Goal: Task Accomplishment & Management: Use online tool/utility

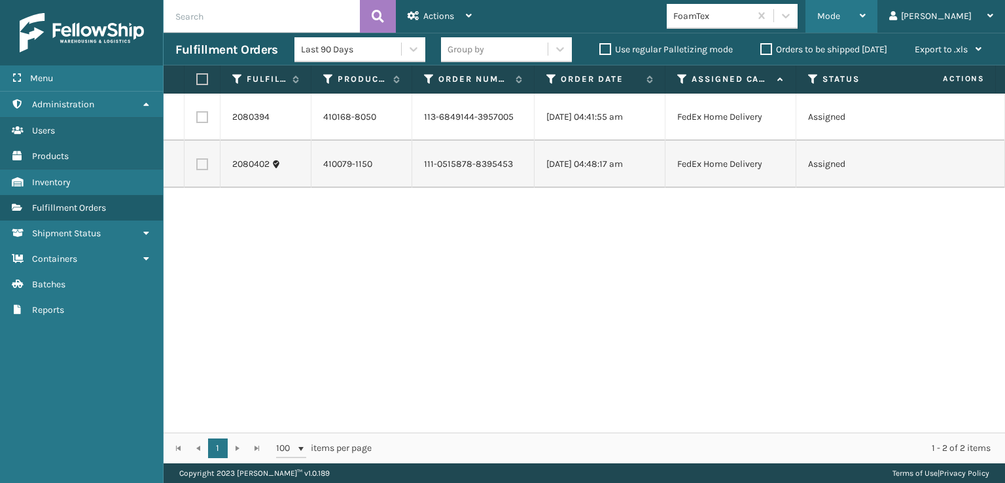
click at [840, 10] on span "Mode" at bounding box center [828, 15] width 23 height 11
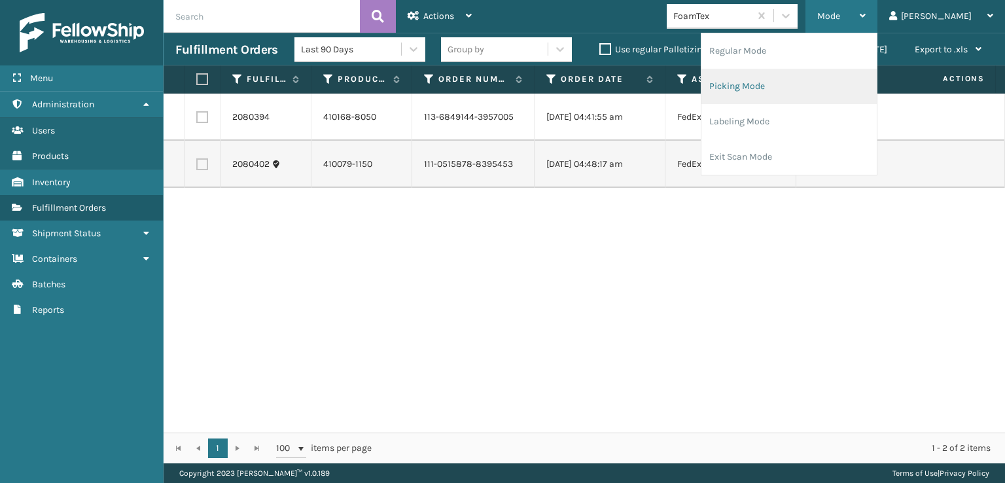
click at [776, 82] on li "Picking Mode" at bounding box center [789, 86] width 175 height 35
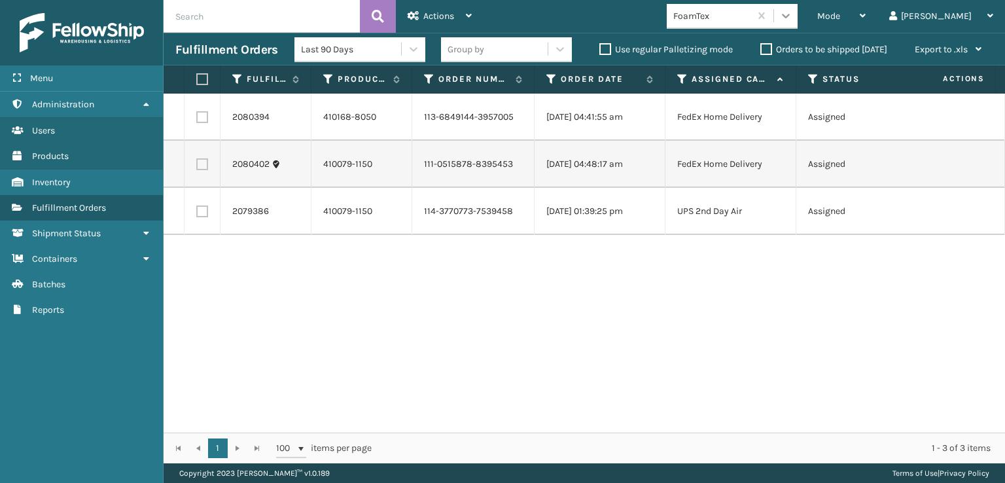
click at [798, 27] on div at bounding box center [786, 16] width 24 height 24
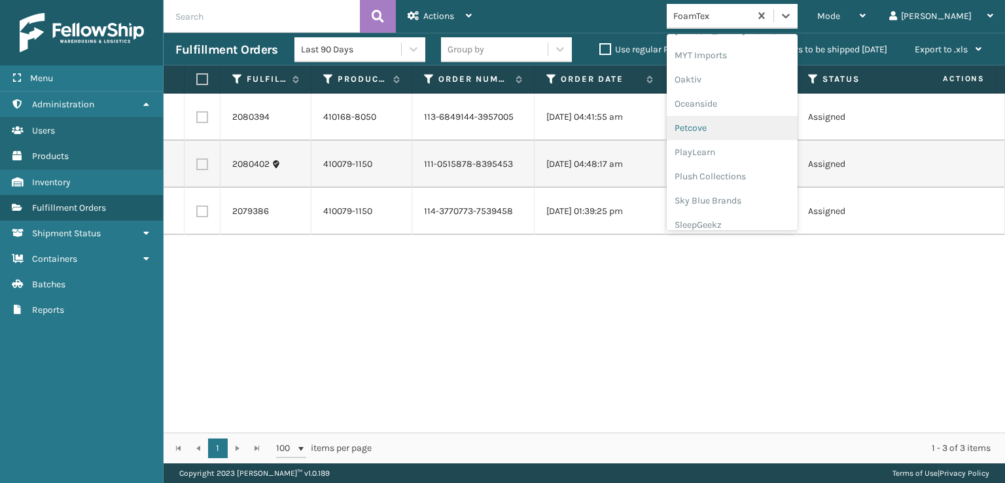
scroll to position [656, 0]
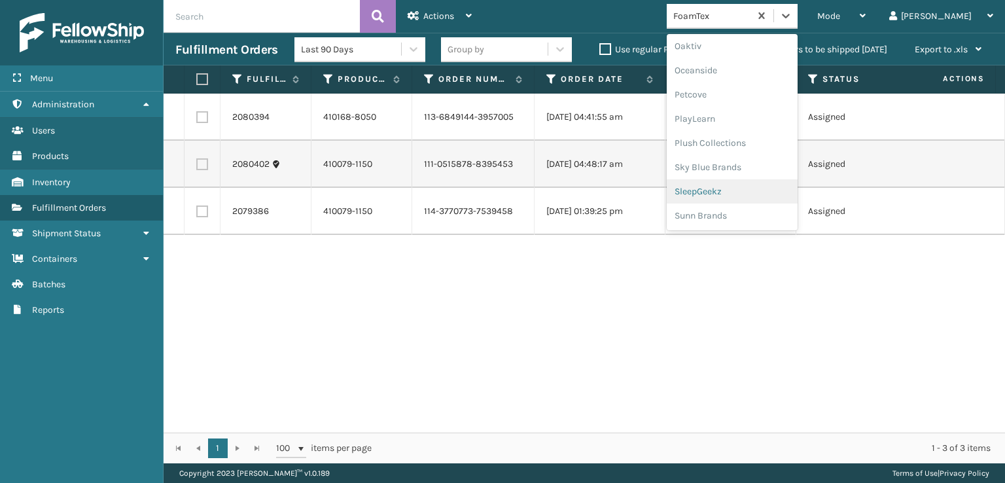
click at [742, 192] on div "SleepGeekz" at bounding box center [732, 191] width 131 height 24
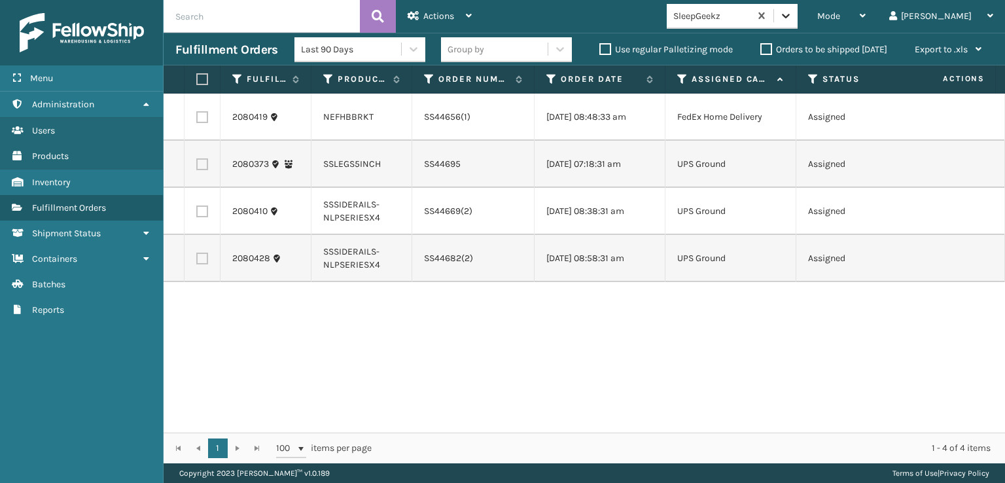
click at [793, 16] on icon at bounding box center [786, 15] width 13 height 13
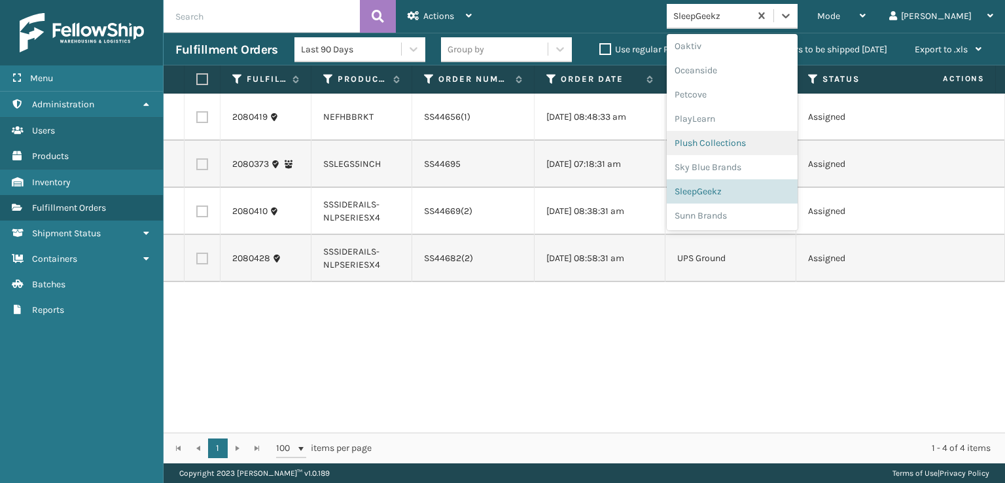
click at [740, 143] on div "Plush Collections" at bounding box center [732, 143] width 131 height 24
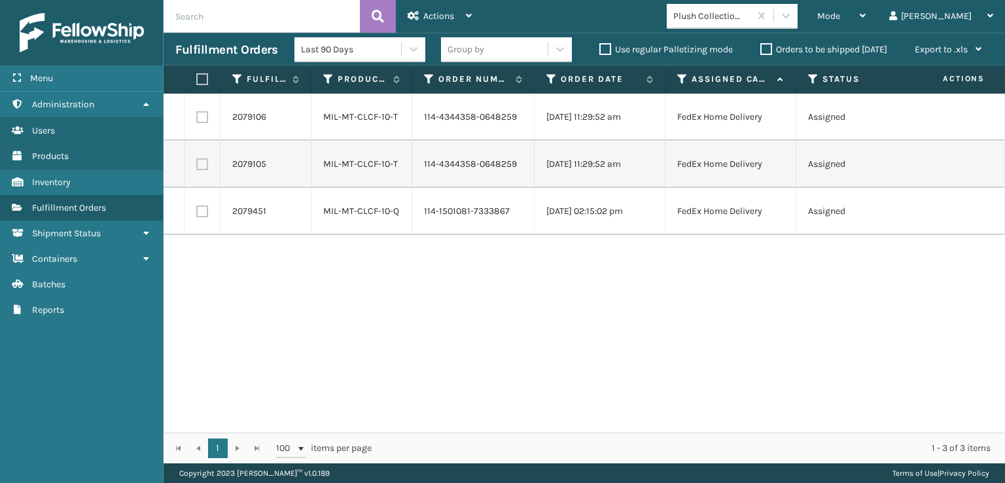
click at [202, 80] on label at bounding box center [200, 79] width 8 height 12
click at [197, 80] on input "checkbox" at bounding box center [196, 79] width 1 height 9
checkbox input "true"
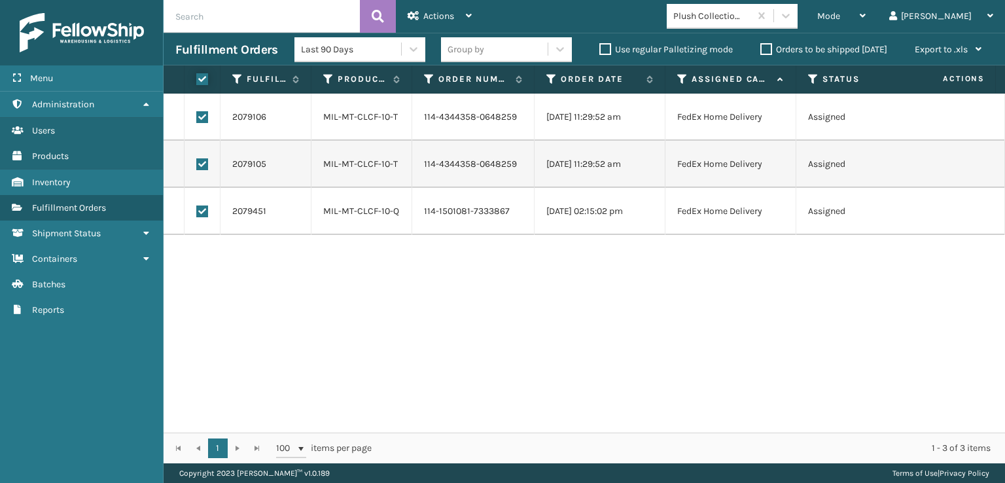
checkbox input "true"
click at [446, 9] on div "Actions" at bounding box center [440, 16] width 64 height 33
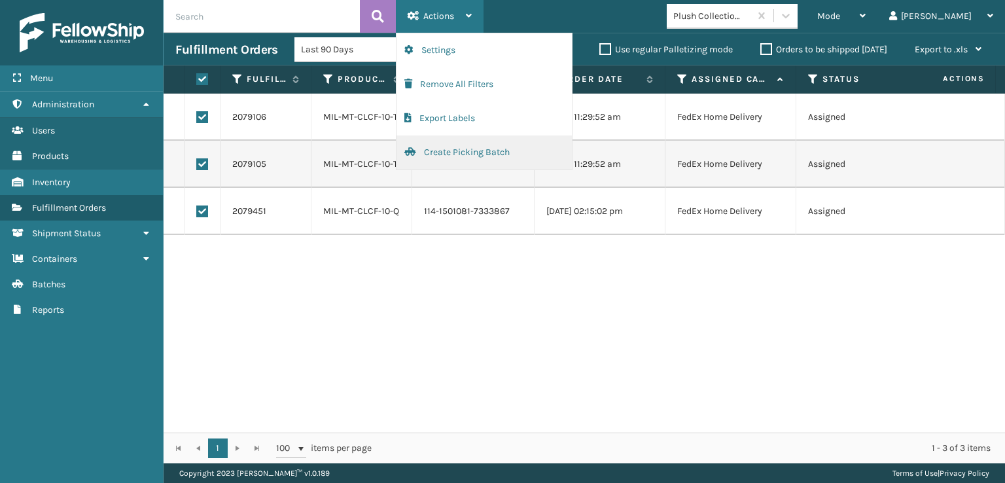
click at [452, 151] on button "Create Picking Batch" at bounding box center [484, 152] width 175 height 34
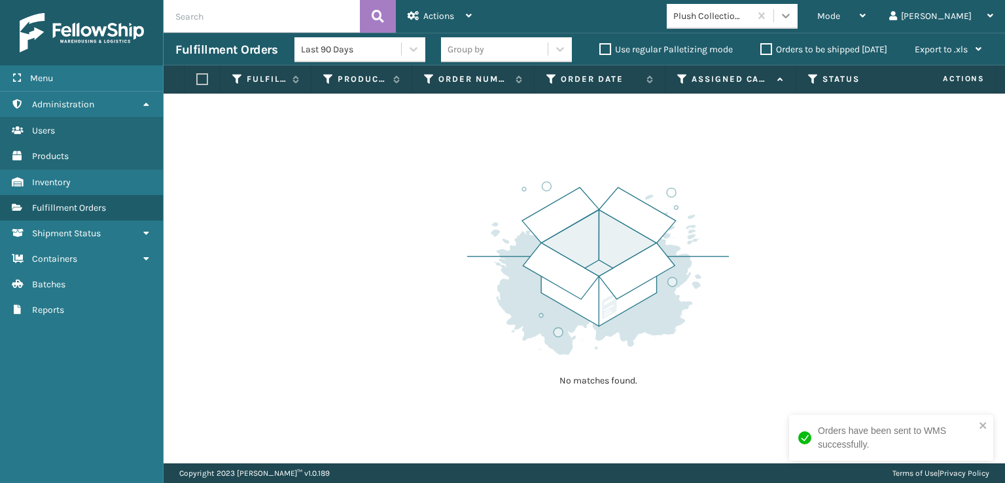
click at [793, 14] on icon at bounding box center [786, 15] width 13 height 13
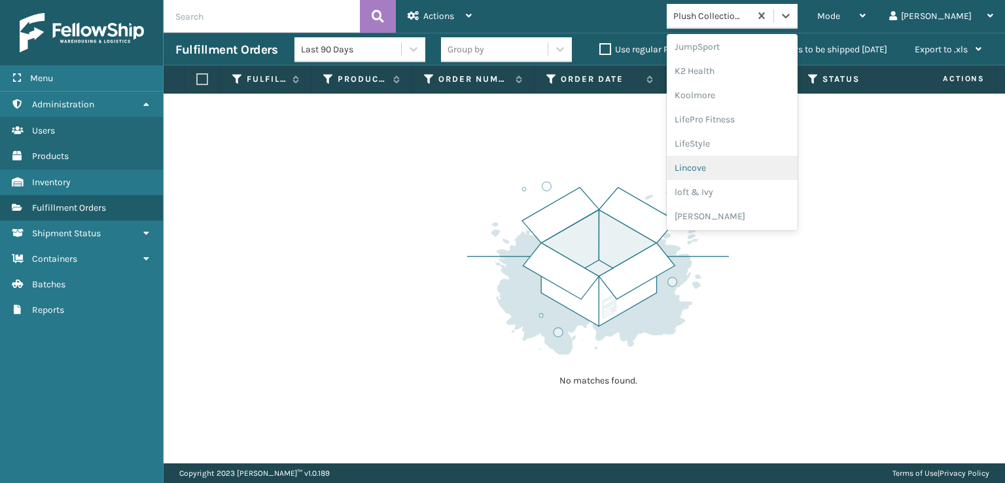
scroll to position [479, 0]
click at [747, 172] on div "[PERSON_NAME] Brands" at bounding box center [732, 175] width 131 height 24
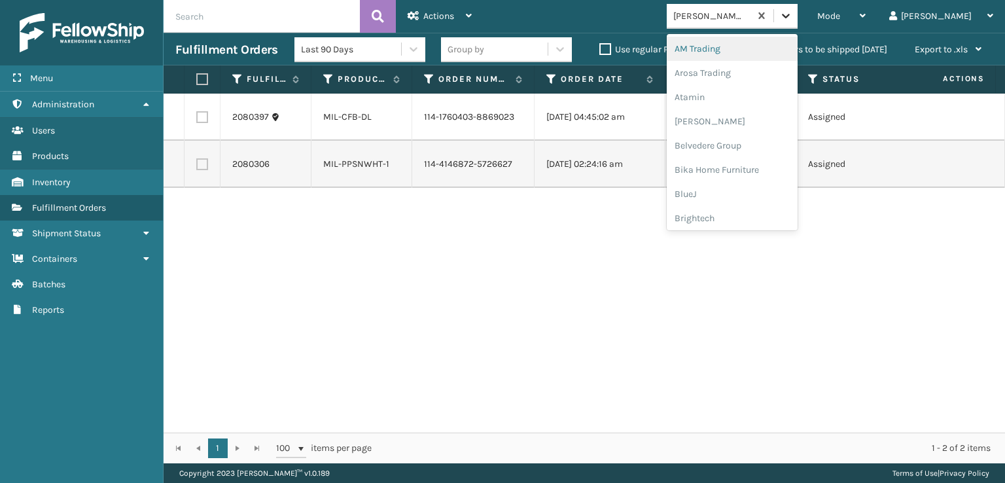
click at [793, 16] on icon at bounding box center [786, 15] width 13 height 13
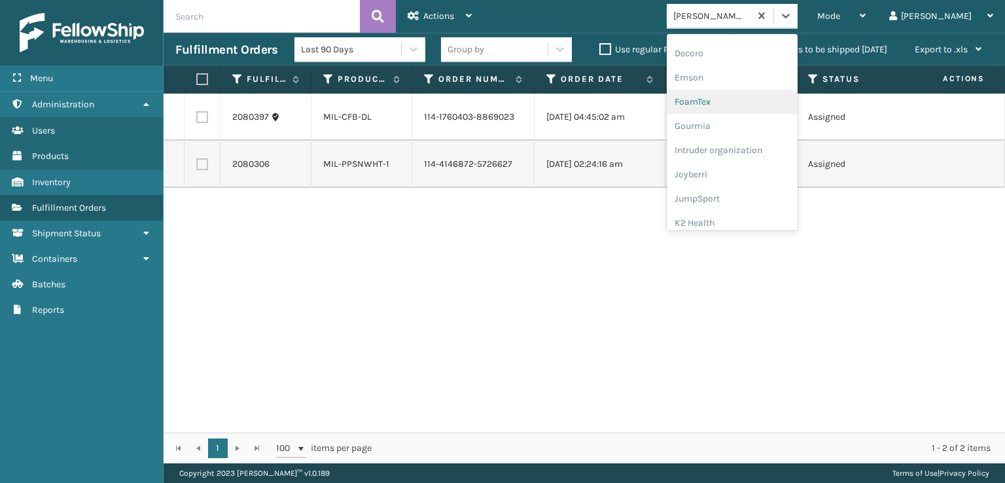
click at [745, 104] on div "FoamTex" at bounding box center [732, 102] width 131 height 24
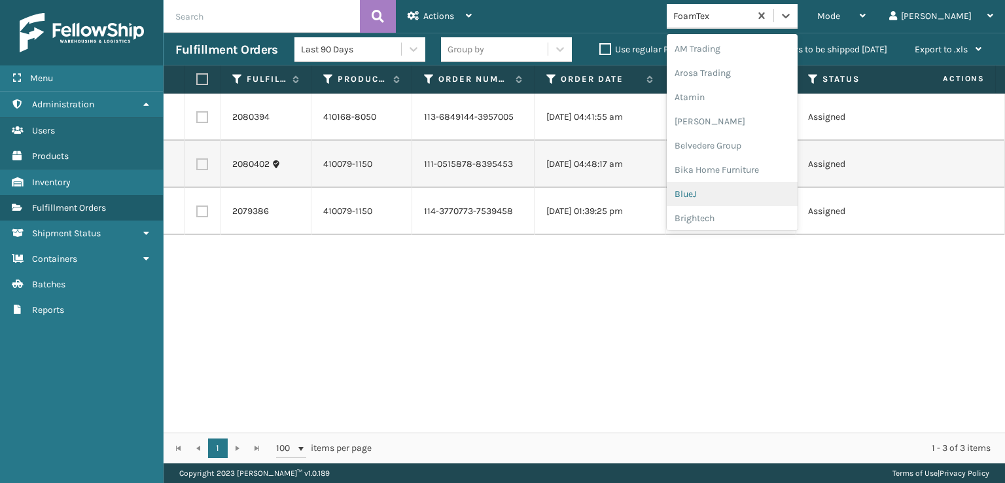
drag, startPoint x: 833, startPoint y: 27, endPoint x: 834, endPoint y: 39, distance: 11.2
click at [798, 27] on div "FoamTex" at bounding box center [732, 16] width 131 height 25
click at [741, 187] on div "SleepGeekz" at bounding box center [732, 191] width 131 height 24
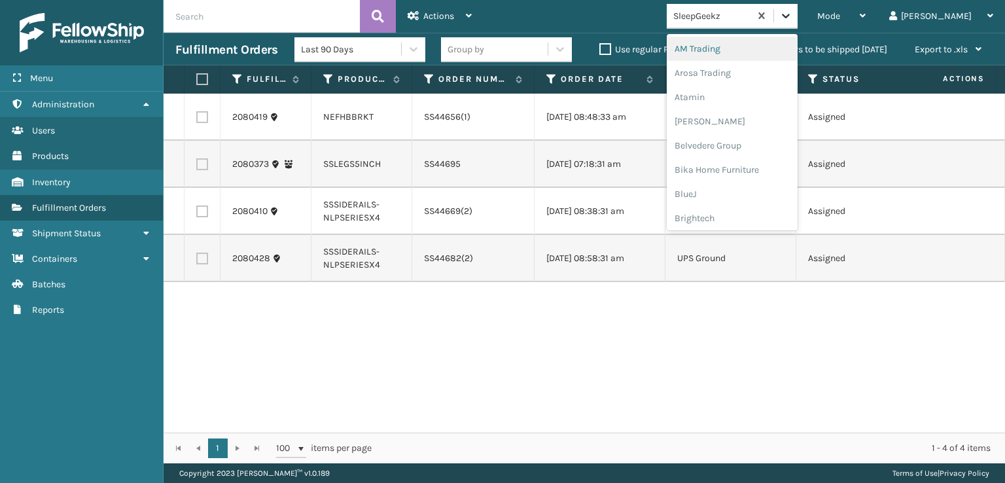
click at [793, 16] on icon at bounding box center [786, 15] width 13 height 13
click at [743, 181] on div "SleepGeekz" at bounding box center [732, 191] width 131 height 24
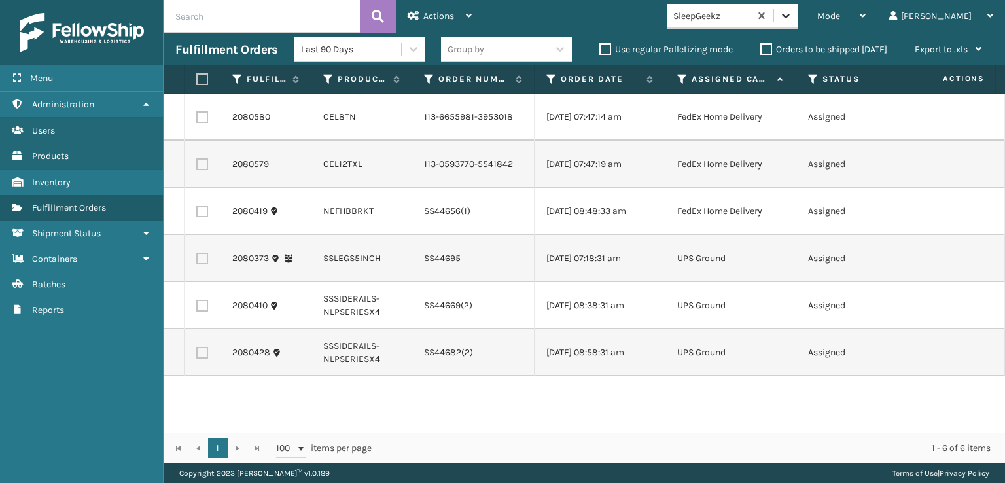
click at [793, 10] on icon at bounding box center [786, 15] width 13 height 13
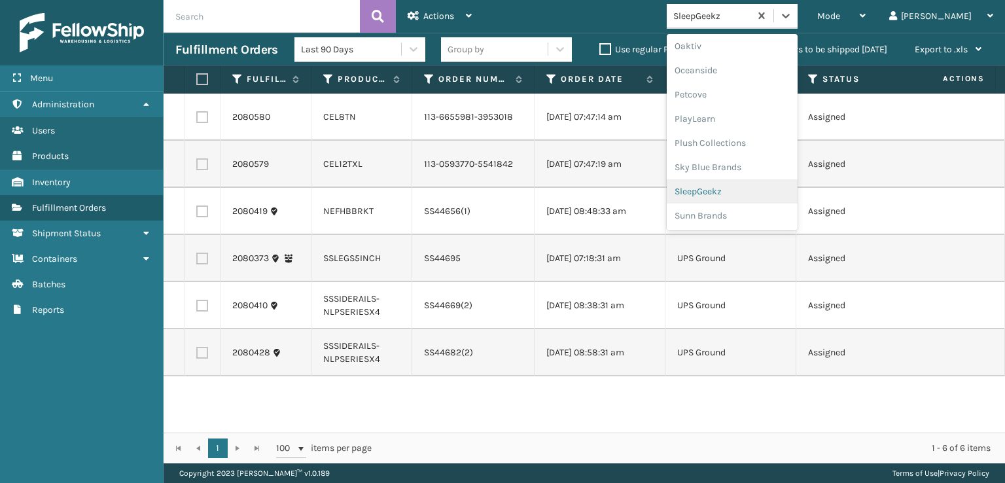
click at [744, 188] on div "SleepGeekz" at bounding box center [732, 191] width 131 height 24
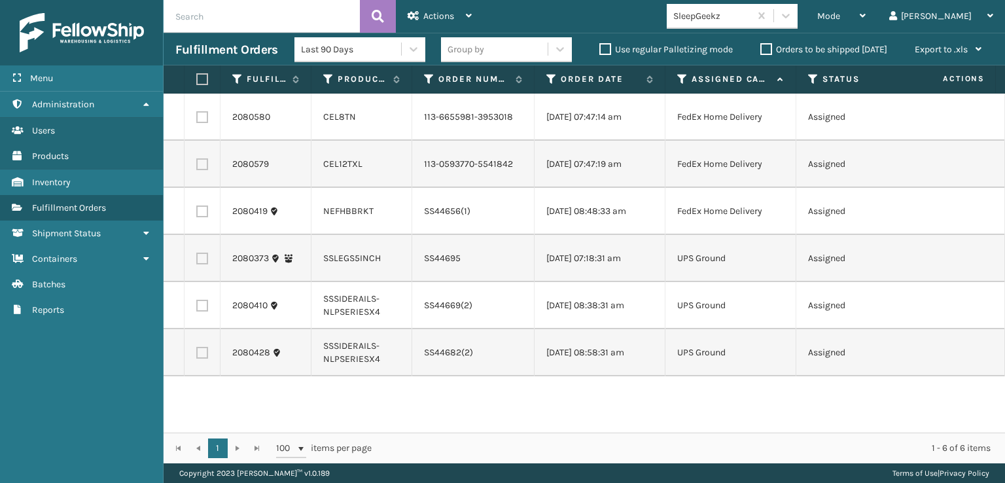
click at [202, 217] on label at bounding box center [202, 212] width 12 height 12
click at [197, 214] on input "checkbox" at bounding box center [196, 210] width 1 height 9
checkbox input "true"
click at [200, 264] on label at bounding box center [202, 259] width 12 height 12
click at [197, 261] on input "checkbox" at bounding box center [196, 257] width 1 height 9
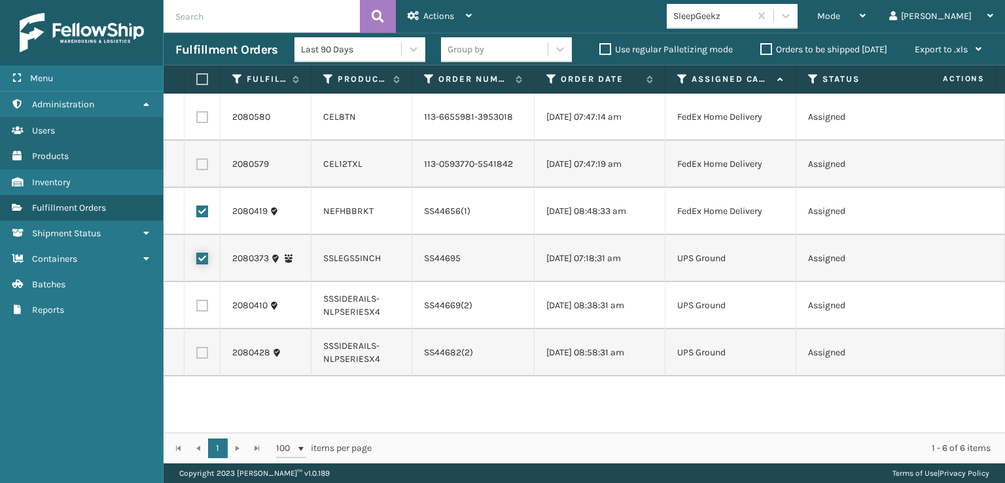
checkbox input "true"
drag, startPoint x: 201, startPoint y: 328, endPoint x: 200, endPoint y: 366, distance: 38.0
click at [202, 312] on label at bounding box center [202, 306] width 12 height 12
click at [197, 308] on input "checkbox" at bounding box center [196, 304] width 1 height 9
checkbox input "true"
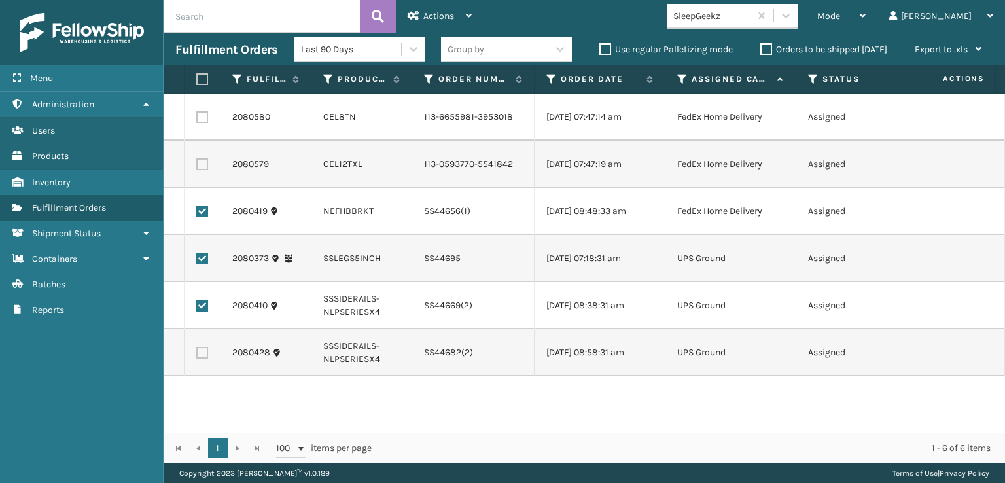
click at [202, 359] on label at bounding box center [202, 353] width 12 height 12
click at [197, 355] on input "checkbox" at bounding box center [196, 351] width 1 height 9
checkbox input "true"
click at [444, 12] on span "Actions" at bounding box center [438, 15] width 31 height 11
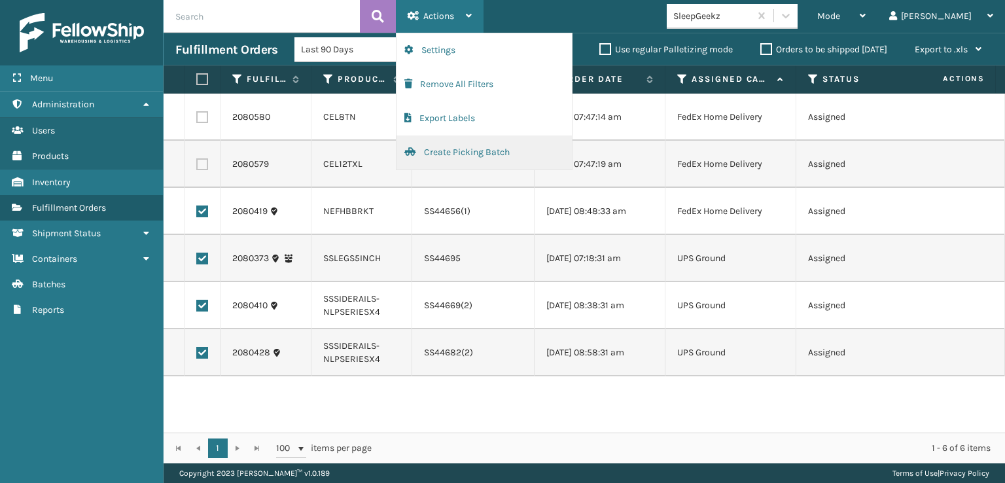
click at [445, 147] on button "Create Picking Batch" at bounding box center [484, 152] width 175 height 34
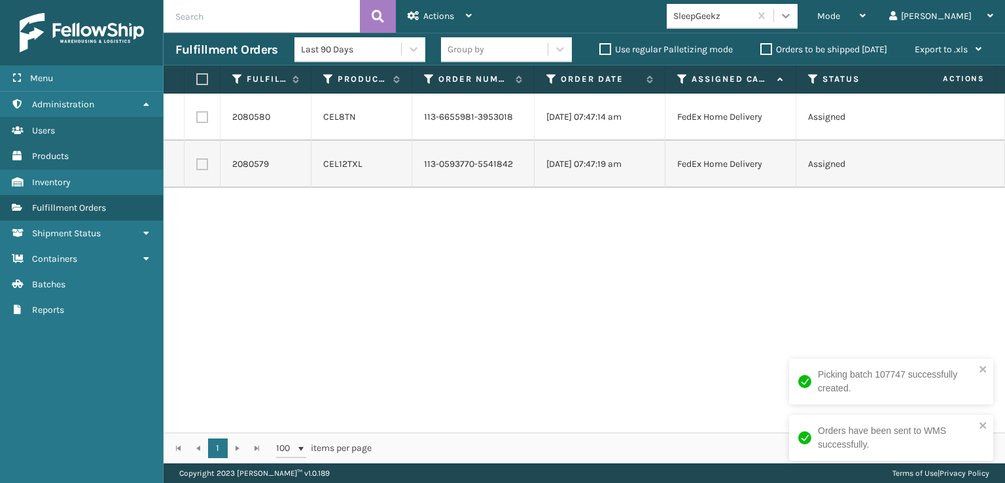
click at [798, 23] on div at bounding box center [786, 16] width 24 height 24
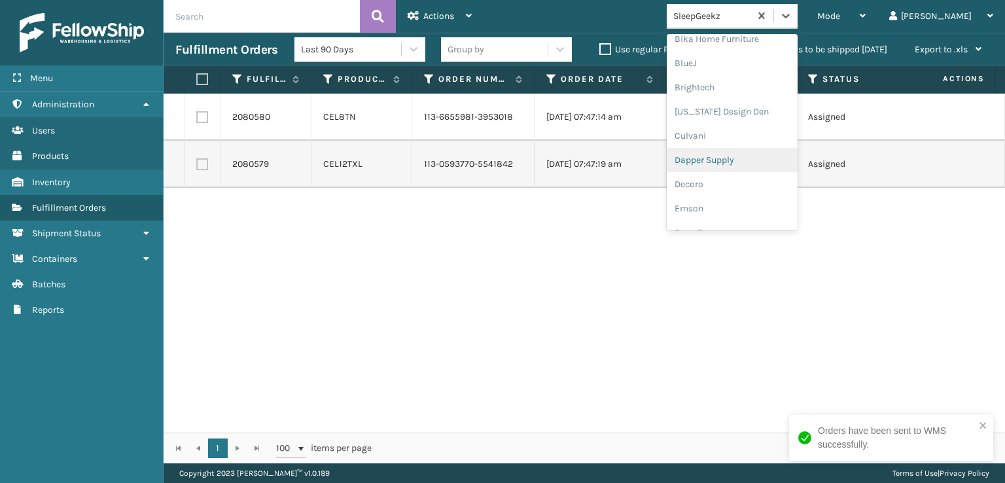
scroll to position [196, 0]
click at [748, 166] on div "FoamTex" at bounding box center [732, 167] width 131 height 24
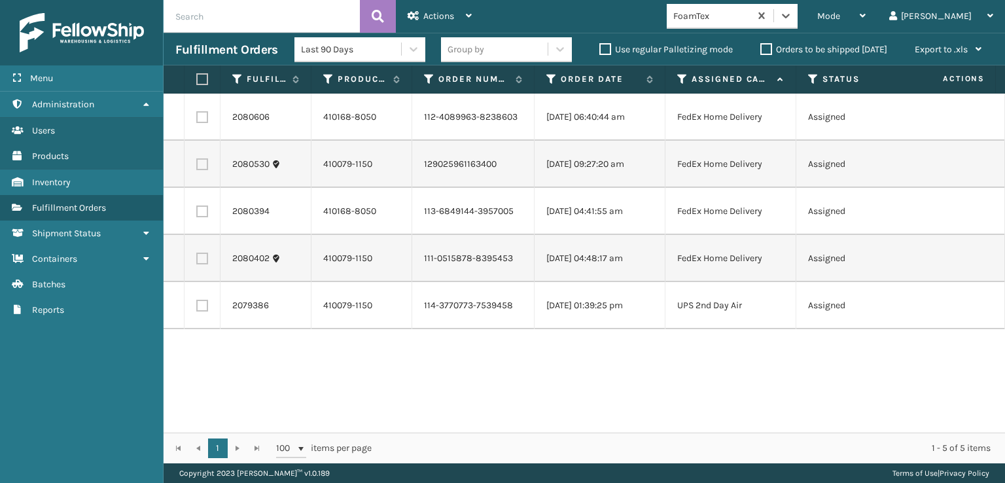
click at [199, 81] on label at bounding box center [200, 79] width 8 height 12
click at [197, 81] on input "checkbox" at bounding box center [196, 79] width 1 height 9
checkbox input "true"
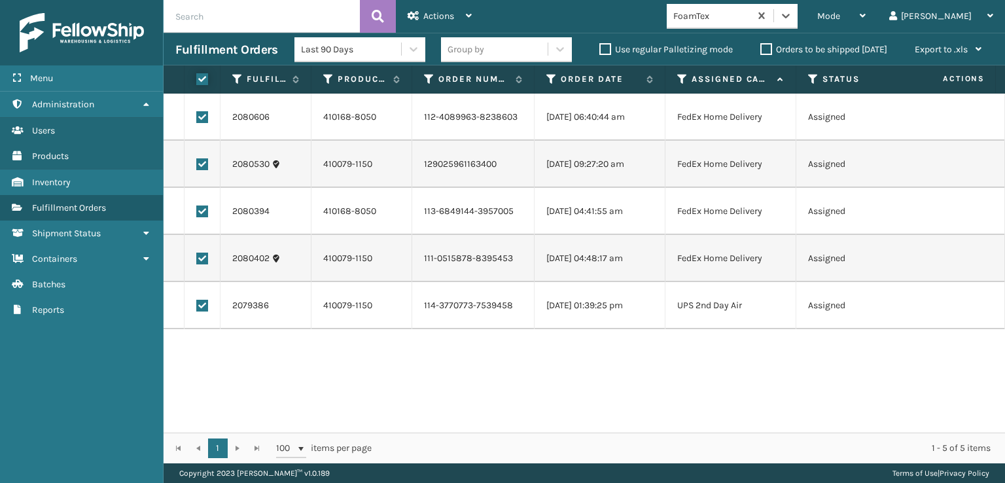
checkbox input "true"
click at [202, 305] on label at bounding box center [202, 306] width 12 height 12
click at [197, 305] on input "checkbox" at bounding box center [196, 304] width 1 height 9
checkbox input "false"
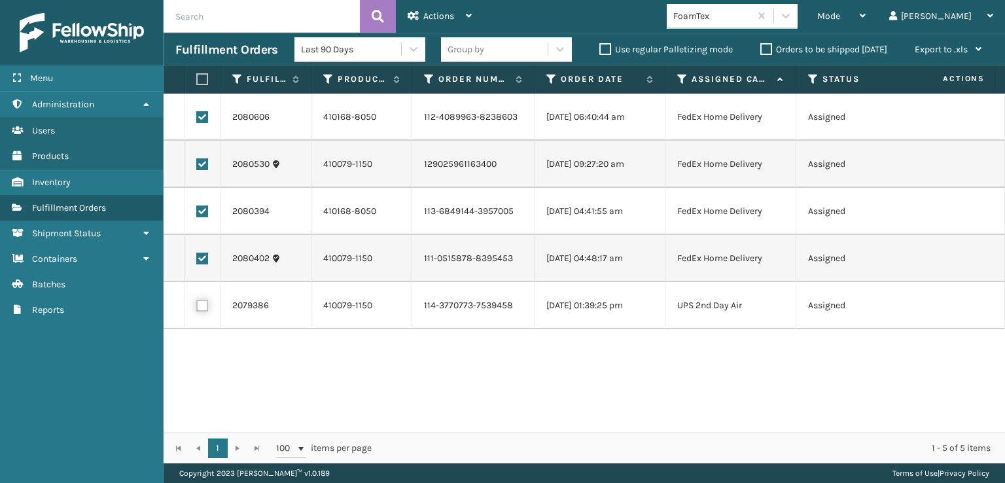
checkbox input "false"
click at [441, 12] on span "Actions" at bounding box center [438, 15] width 31 height 11
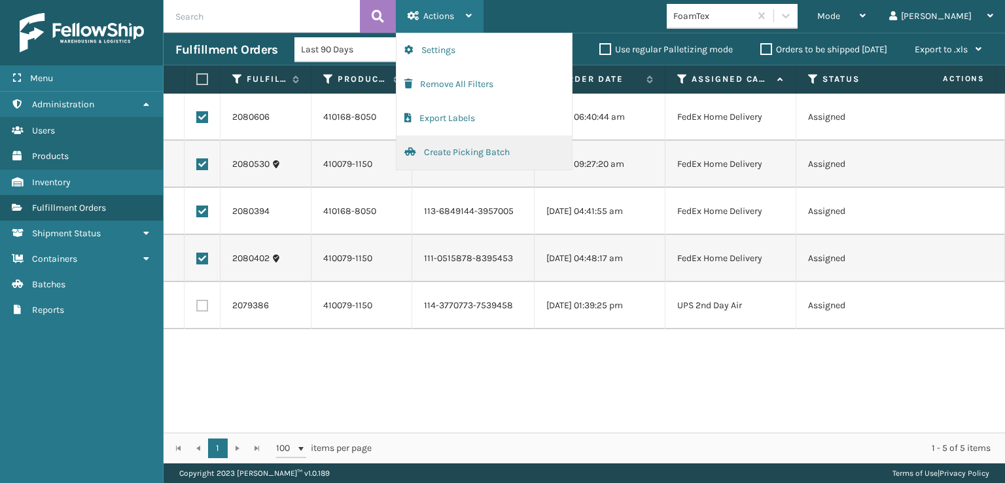
click at [437, 151] on button "Create Picking Batch" at bounding box center [484, 152] width 175 height 34
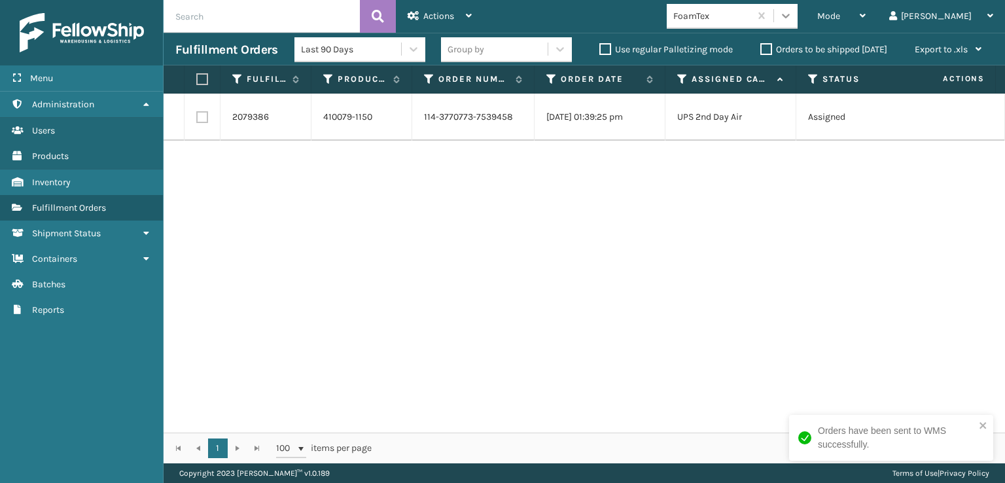
click at [793, 14] on icon at bounding box center [786, 15] width 13 height 13
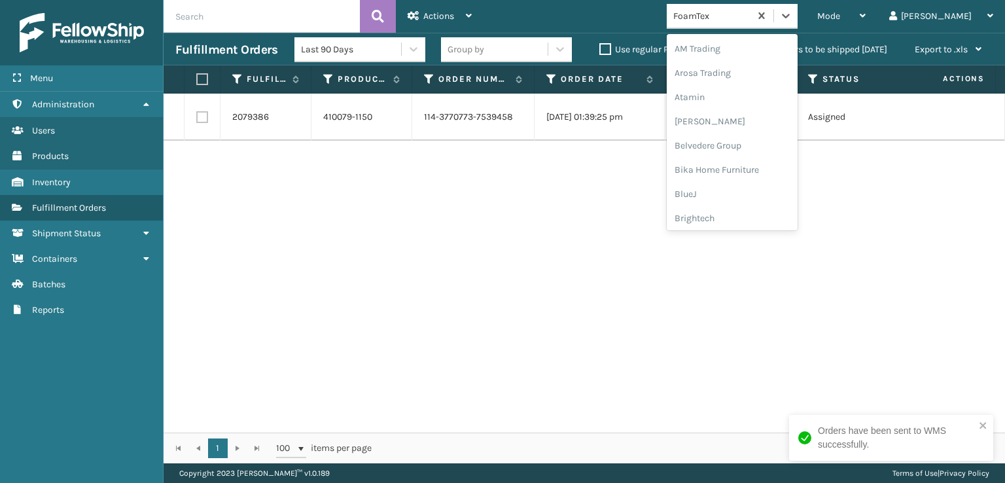
scroll to position [153, 0]
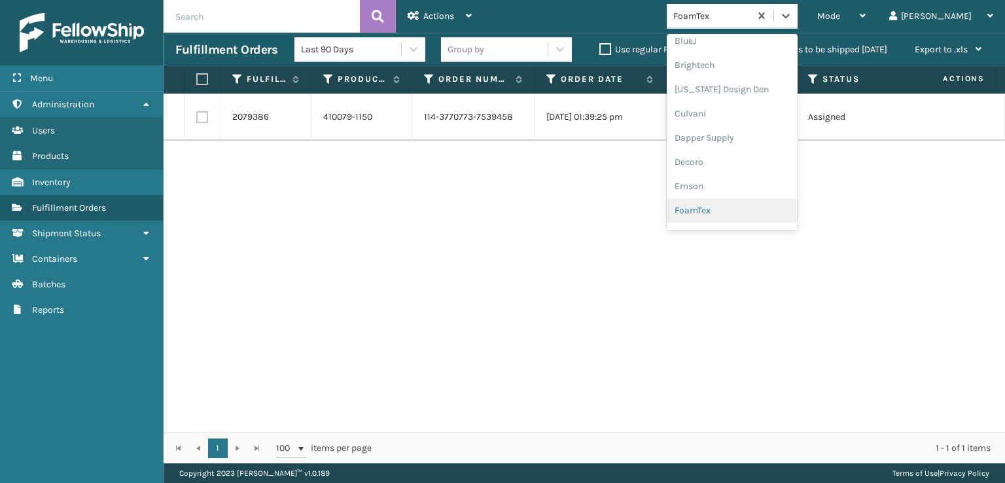
click at [748, 209] on div "FoamTex" at bounding box center [732, 210] width 131 height 24
click at [798, 6] on div at bounding box center [786, 16] width 24 height 24
click at [754, 191] on div "SleepGeekz" at bounding box center [732, 191] width 131 height 24
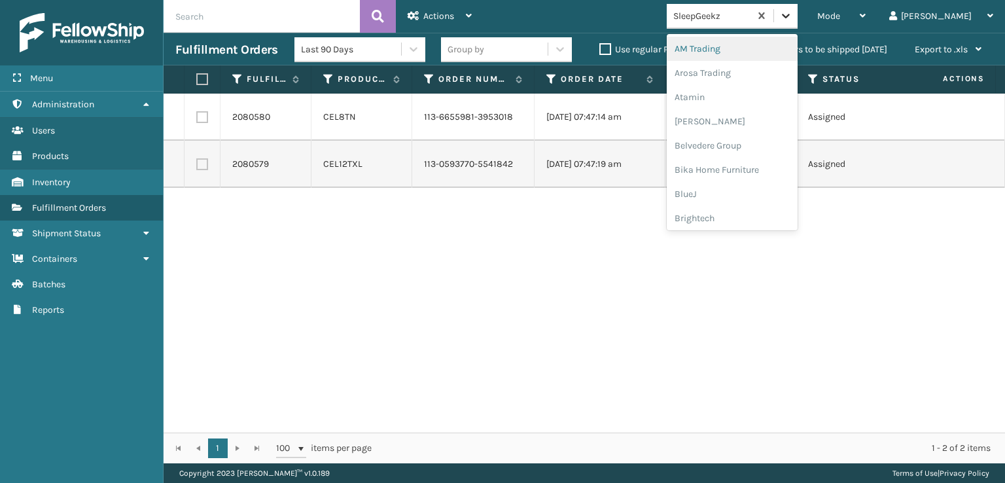
click at [798, 8] on div at bounding box center [786, 16] width 24 height 24
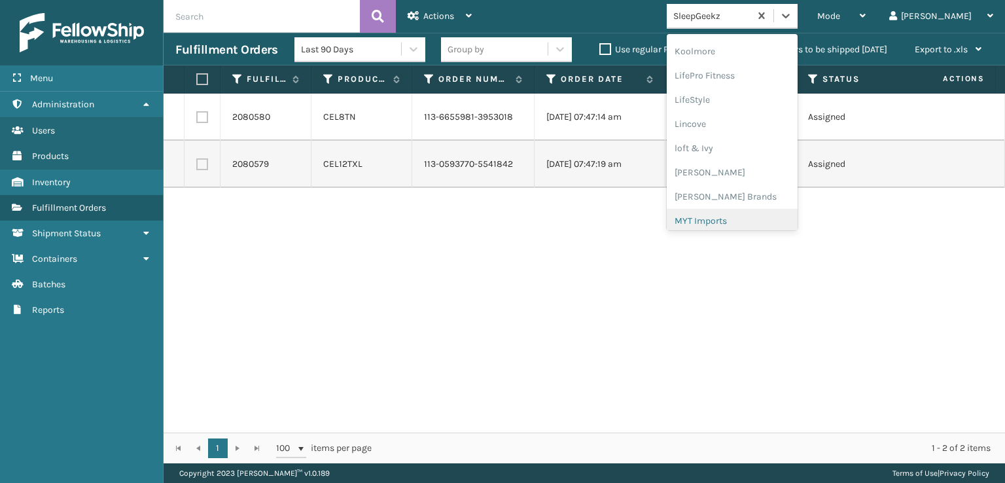
scroll to position [479, 0]
click at [747, 175] on div "[PERSON_NAME] Brands" at bounding box center [732, 175] width 131 height 24
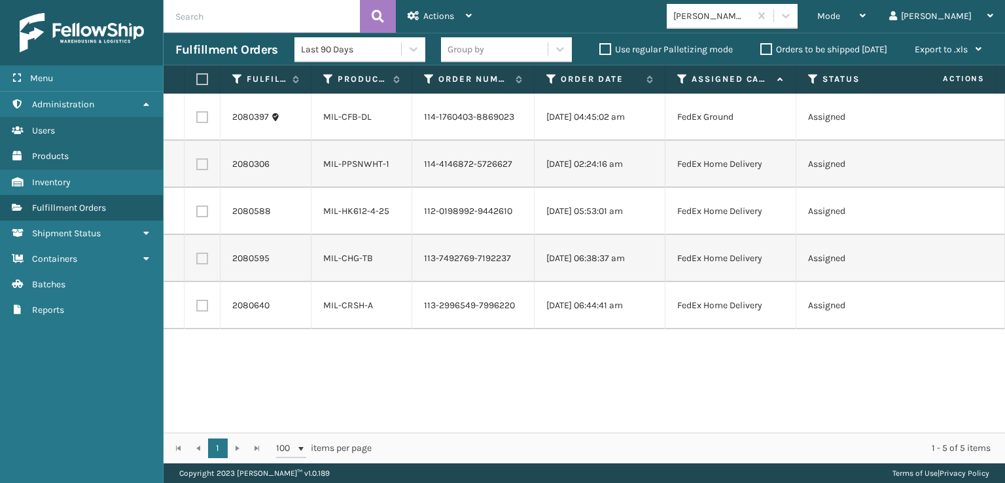
click at [204, 75] on label at bounding box center [200, 79] width 8 height 12
click at [197, 75] on input "checkbox" at bounding box center [196, 79] width 1 height 9
checkbox input "true"
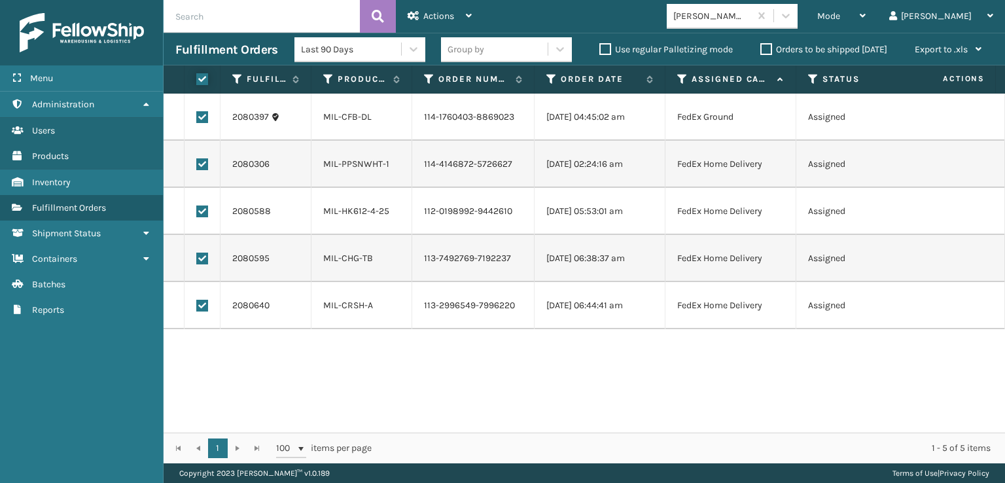
checkbox input "true"
click at [419, 19] on div "Actions" at bounding box center [440, 16] width 64 height 33
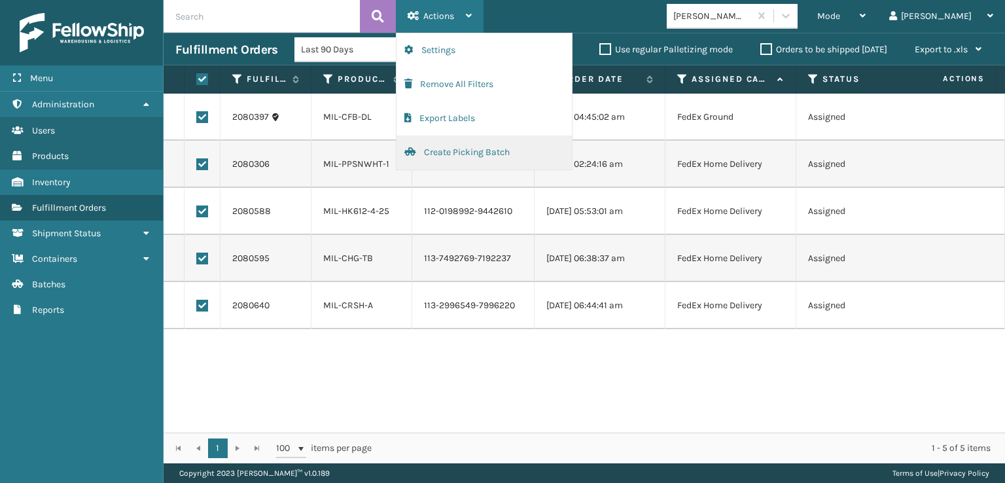
click at [455, 155] on button "Create Picking Batch" at bounding box center [484, 152] width 175 height 34
